Goal: Ask a question: Seek information or help from site administrators or community

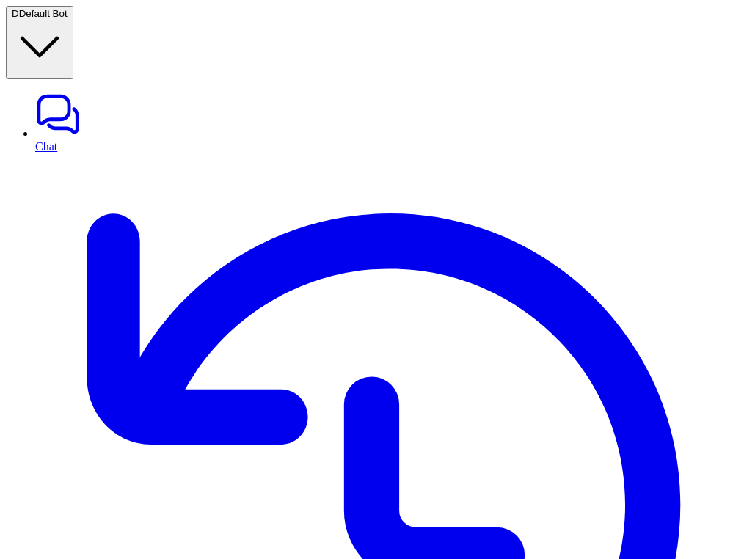
type textarea "**********"
